Goal: Task Accomplishment & Management: Complete application form

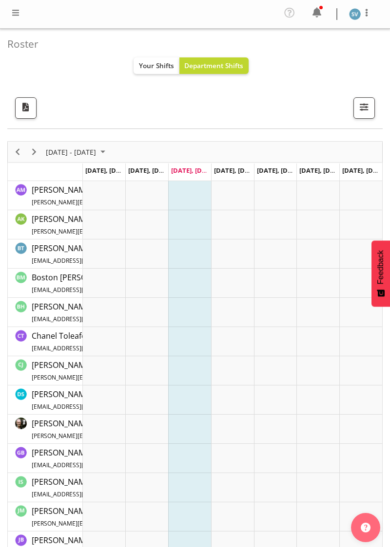
click at [19, 13] on span at bounding box center [16, 13] width 12 height 12
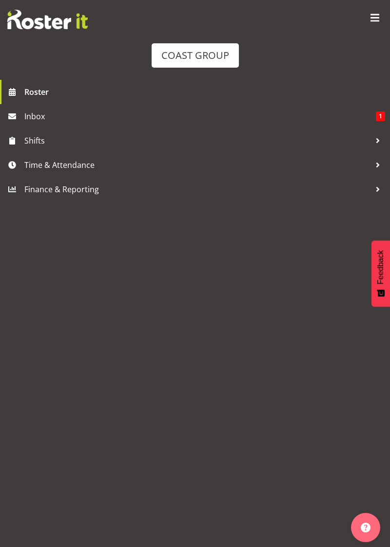
click at [126, 161] on span "Time & Attendance" at bounding box center [197, 165] width 346 height 15
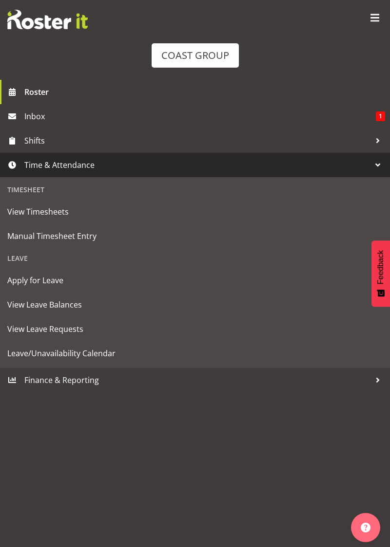
click at [146, 231] on span "Manual Timesheet Entry" at bounding box center [194, 236] width 375 height 15
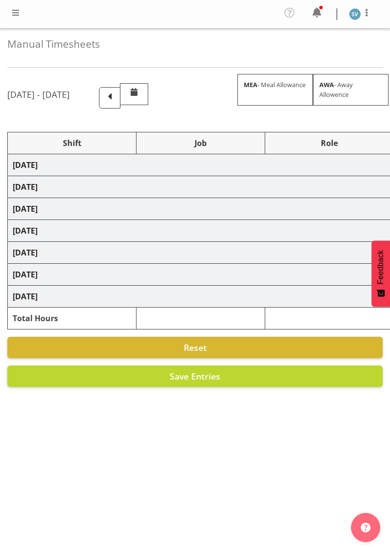
select select "70400"
select select "69"
select select "70400"
select select "69"
select select "70400"
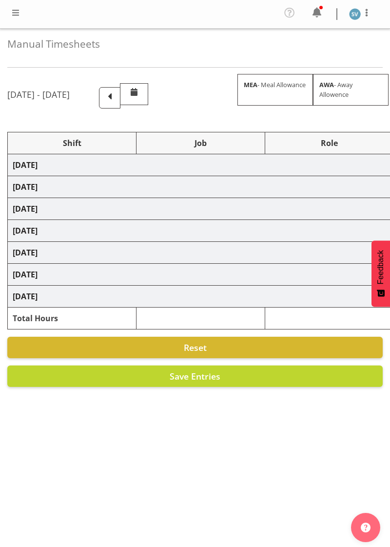
select select "69"
select select "70400"
select select "69"
select select "70400"
select select "69"
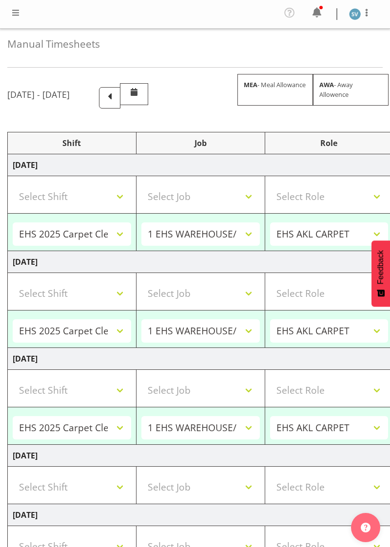
click at [116, 100] on span at bounding box center [109, 97] width 13 height 13
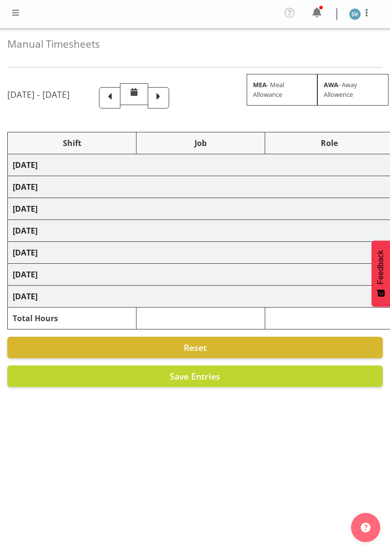
select select "70400"
select select "69"
select select "70400"
select select "69"
select select "70400"
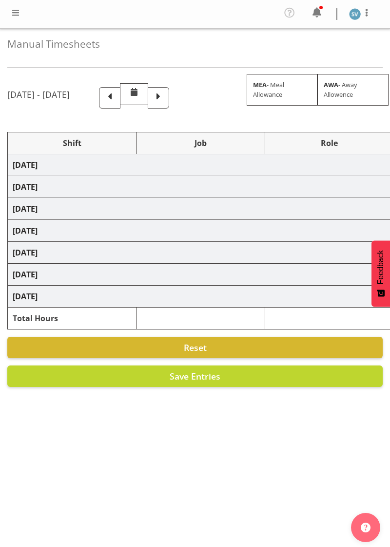
select select "69"
select select "70400"
select select "69"
select select "70400"
select select "69"
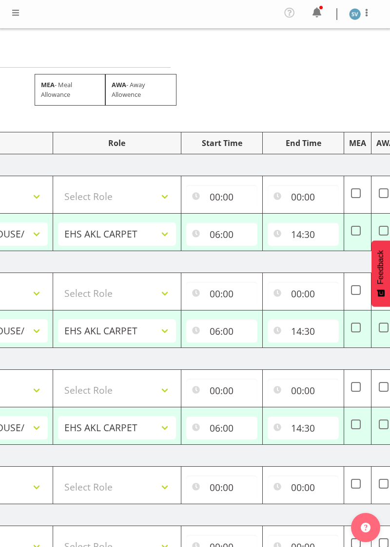
scroll to position [0, 212]
click at [245, 242] on input "06:00" at bounding box center [221, 234] width 71 height 23
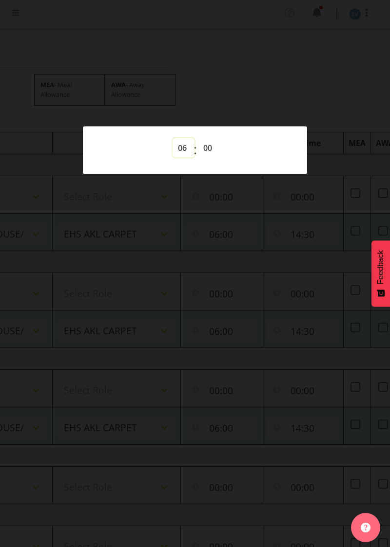
click at [180, 155] on select "00 01 02 03 04 05 06 07 08 09 10 11 12 13 14 15 16 17 18 19 20 21 22 23" at bounding box center [183, 147] width 22 height 19
select select "8"
type input "08:00"
click at [236, 255] on div at bounding box center [195, 273] width 390 height 547
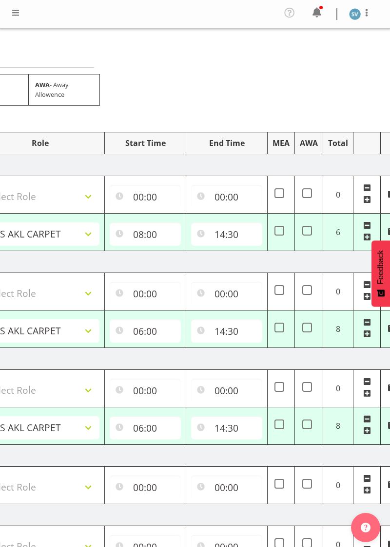
scroll to position [0, 300]
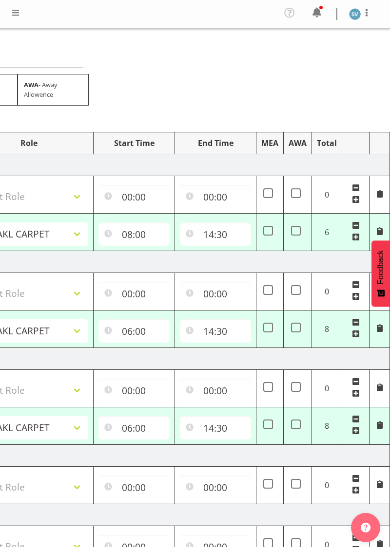
click at [358, 320] on span at bounding box center [356, 323] width 8 height 8
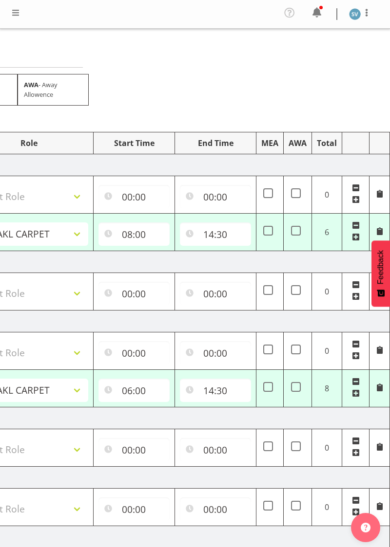
click at [358, 378] on span at bounding box center [356, 382] width 8 height 8
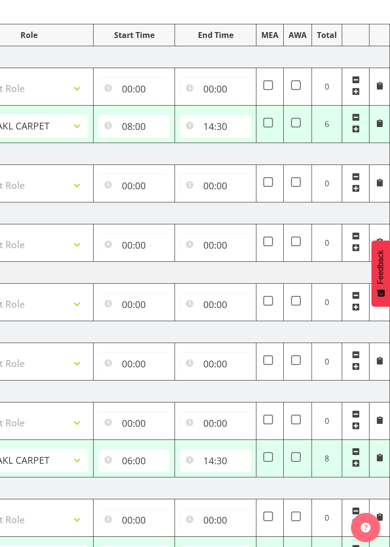
scroll to position [108, 0]
click at [355, 449] on span at bounding box center [356, 453] width 8 height 8
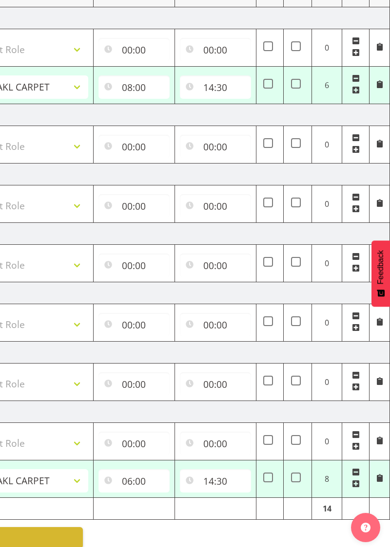
scroll to position [147, 0]
click at [357, 469] on span at bounding box center [356, 473] width 8 height 8
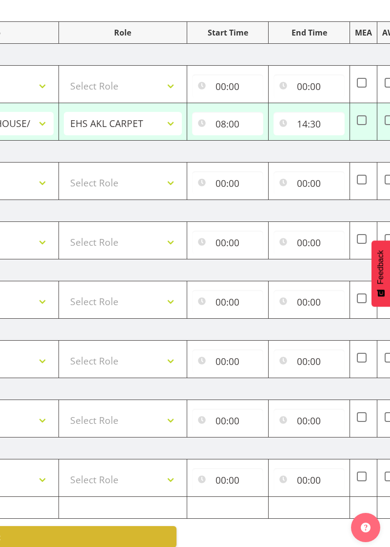
scroll to position [0, 0]
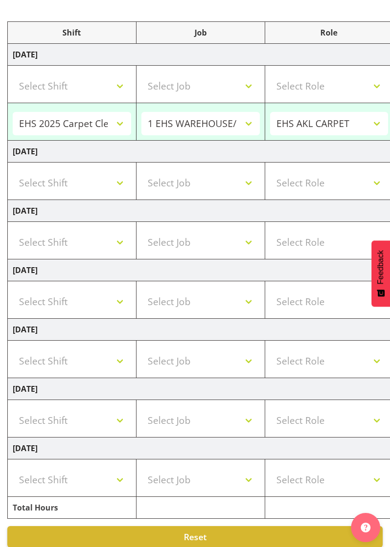
select select "70400"
select select "69"
type input "08:00"
type input "14:30"
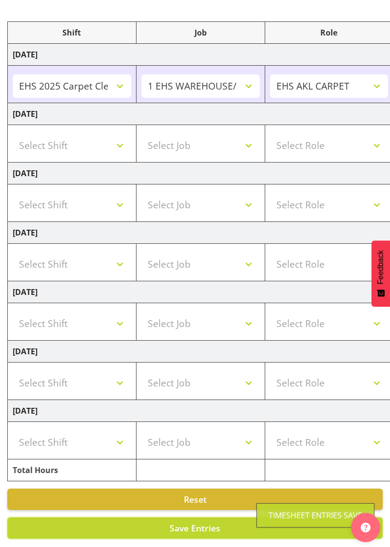
scroll to position [73, 0]
